Goal: Information Seeking & Learning: Check status

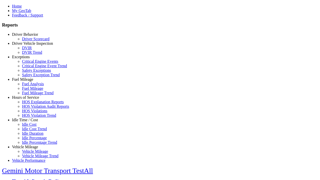
click at [29, 37] on link "Driver Behavior" at bounding box center [25, 34] width 26 height 4
click at [33, 41] on link "Driver Scorecard" at bounding box center [36, 39] width 28 height 4
